Goal: Information Seeking & Learning: Check status

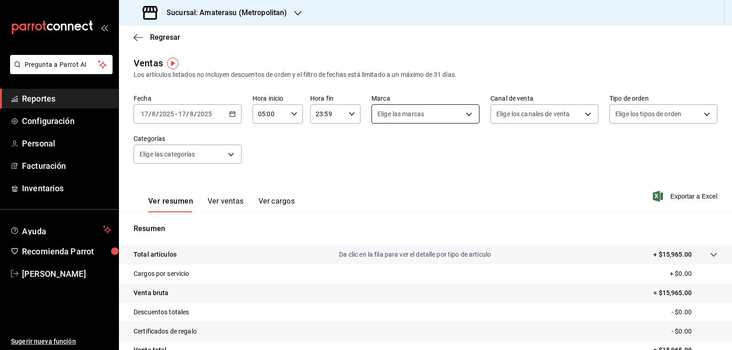
click at [401, 114] on body "Pregunta a Parrot AI Reportes Configuración Personal Facturación Inventarios Ay…" at bounding box center [366, 175] width 732 height 350
click at [378, 176] on input "checkbox" at bounding box center [379, 180] width 8 height 8
checkbox input "true"
type input "e4cd7fcb-d45b-43ae-a99f-ad4ccfcd9032"
click at [500, 183] on div at bounding box center [366, 175] width 732 height 350
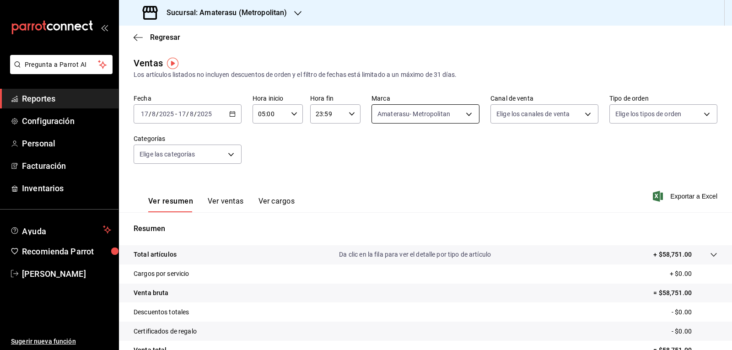
click at [410, 117] on body "Pregunta a Parrot AI Reportes Configuración Personal Facturación Inventarios Ay…" at bounding box center [366, 175] width 732 height 350
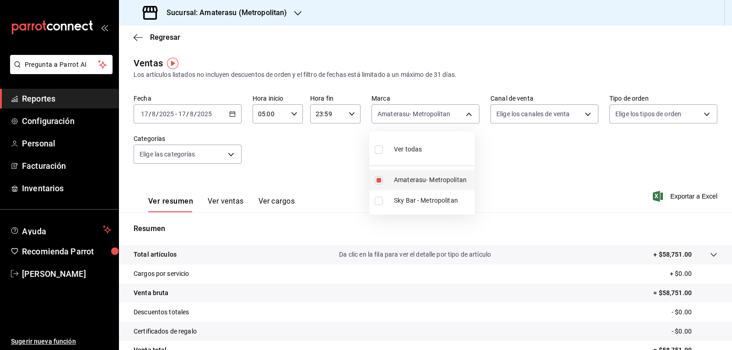
click at [379, 181] on input "checkbox" at bounding box center [379, 180] width 8 height 8
checkbox input "false"
click at [379, 181] on input "checkbox" at bounding box center [379, 180] width 8 height 8
checkbox input "true"
type input "e4cd7fcb-d45b-43ae-a99f-ad4ccfcd9032"
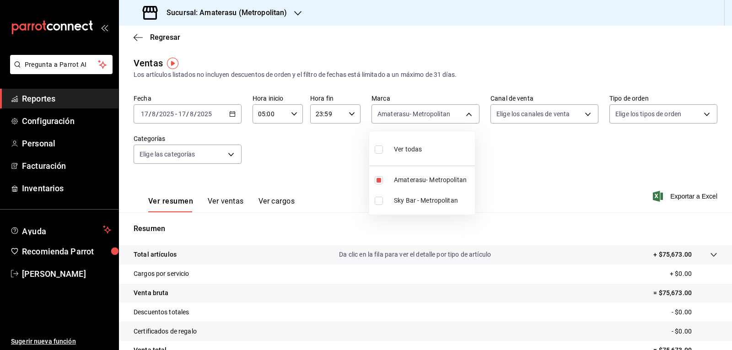
click at [514, 177] on div at bounding box center [366, 175] width 732 height 350
click at [514, 177] on div "Ver resumen Ver ventas Ver cargos Exportar a Excel" at bounding box center [425, 194] width 613 height 38
click at [393, 112] on body "Pregunta a Parrot AI Reportes Configuración Personal Facturación Inventarios Ay…" at bounding box center [366, 175] width 732 height 350
click at [378, 181] on input "checkbox" at bounding box center [379, 180] width 8 height 8
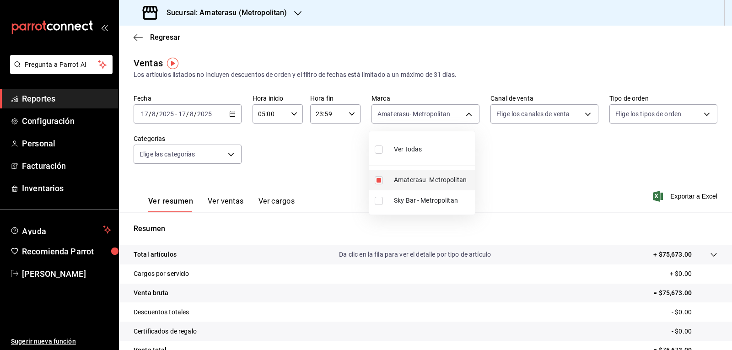
checkbox input "false"
click at [379, 201] on input "checkbox" at bounding box center [379, 201] width 8 height 8
checkbox input "true"
type input "f3afaab8-8c3d-4e49-a299-af9bdf6027b2"
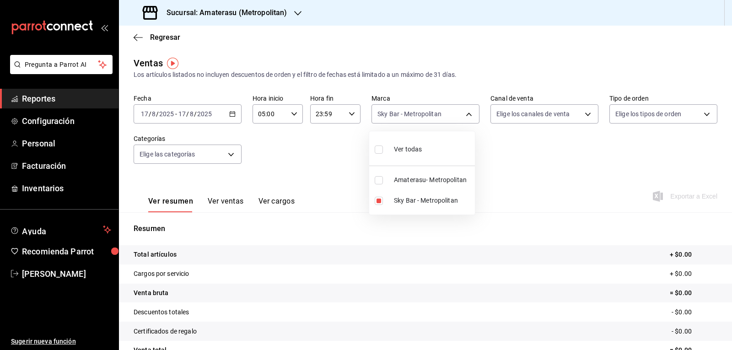
click at [570, 151] on div at bounding box center [366, 175] width 732 height 350
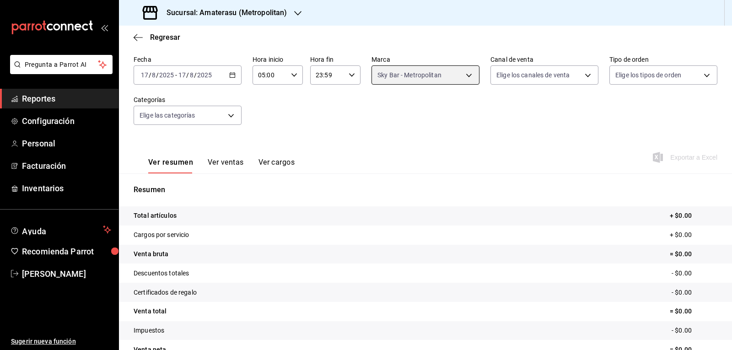
scroll to position [88, 0]
